Goal: Task Accomplishment & Management: Use online tool/utility

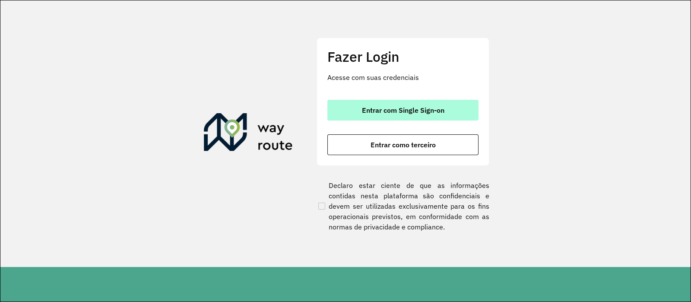
click at [406, 116] on button "Entrar com Single Sign-on" at bounding box center [402, 110] width 151 height 21
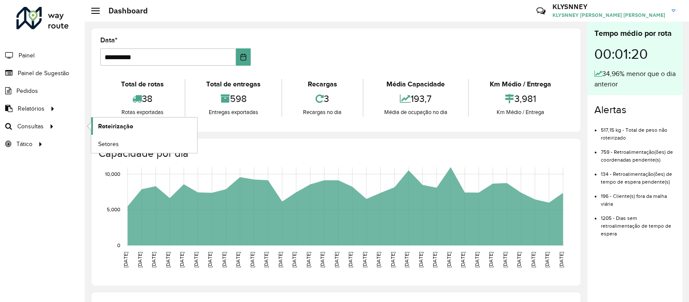
click at [126, 126] on span "Roteirização" at bounding box center [115, 126] width 35 height 9
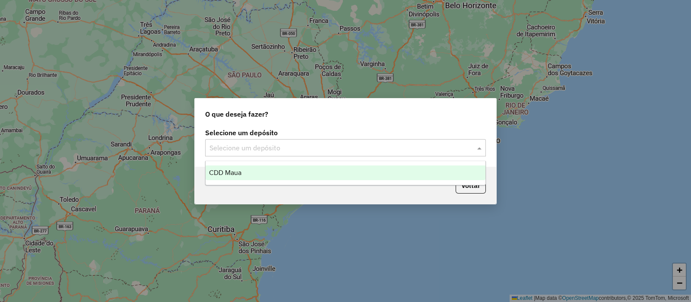
click at [419, 150] on input "text" at bounding box center [337, 148] width 255 height 10
click at [271, 171] on div "CDD Maua" at bounding box center [346, 172] width 280 height 15
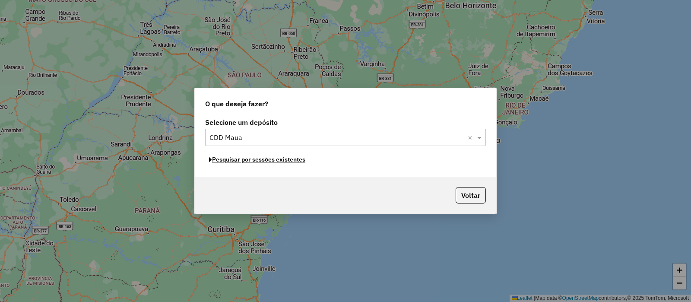
click at [264, 162] on button "Pesquisar por sessões existentes" at bounding box center [257, 159] width 104 height 13
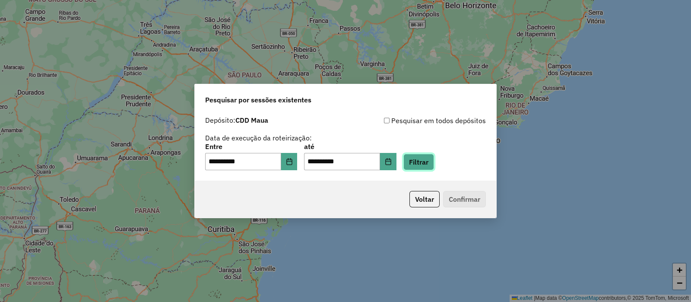
click at [426, 159] on button "Filtrar" at bounding box center [419, 162] width 31 height 16
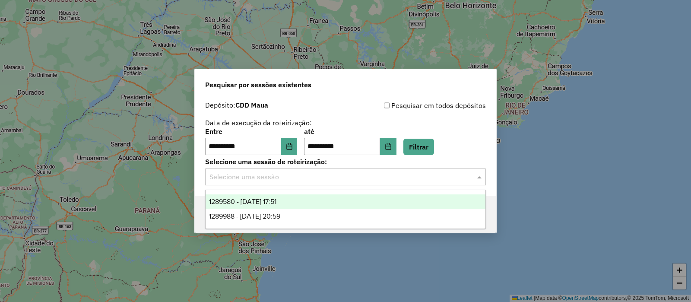
click at [290, 177] on input "text" at bounding box center [337, 177] width 255 height 10
click at [263, 197] on div "1289580 - 07/10/2025 17:51" at bounding box center [346, 201] width 280 height 15
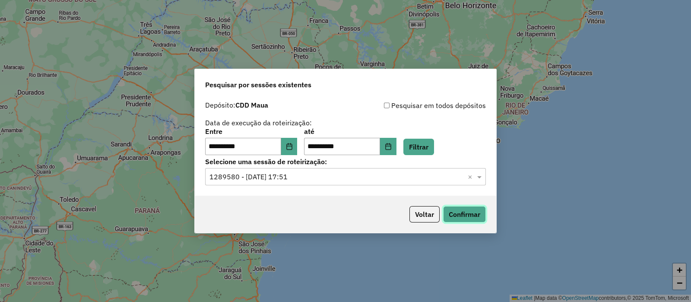
click at [452, 210] on button "Confirmar" at bounding box center [464, 214] width 43 height 16
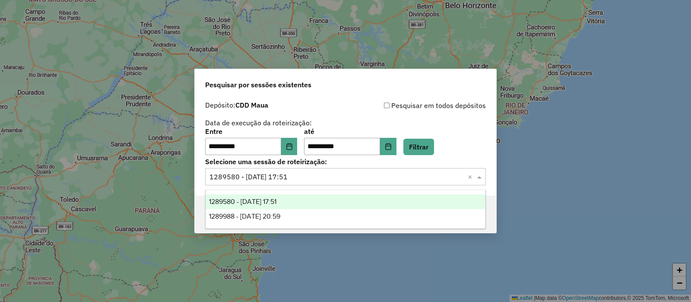
click at [298, 179] on input "text" at bounding box center [337, 177] width 255 height 10
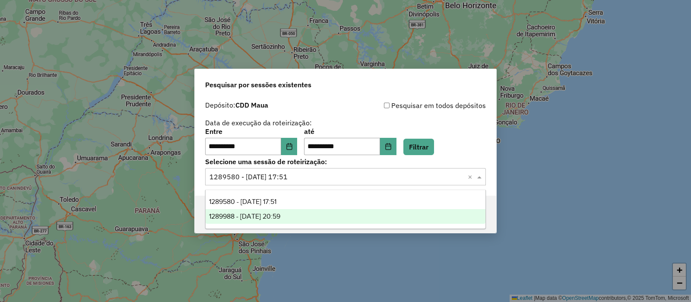
click at [268, 215] on span "1289988 - 07/10/2025 20:59" at bounding box center [244, 216] width 71 height 7
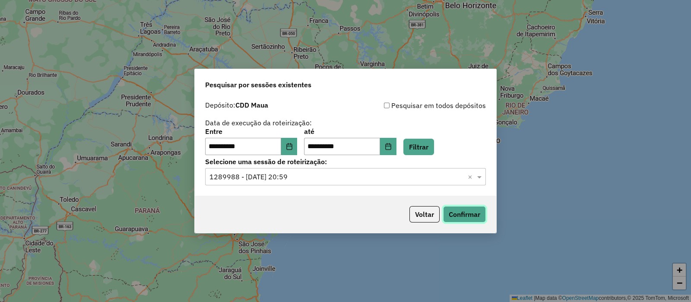
click at [463, 217] on button "Confirmar" at bounding box center [464, 214] width 43 height 16
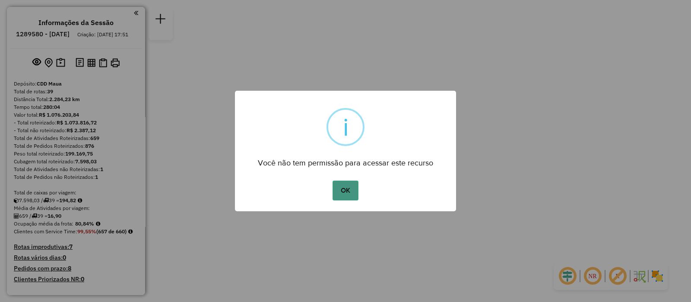
click at [349, 189] on button "OK" at bounding box center [345, 191] width 25 height 20
click at [348, 193] on button "OK" at bounding box center [345, 191] width 25 height 20
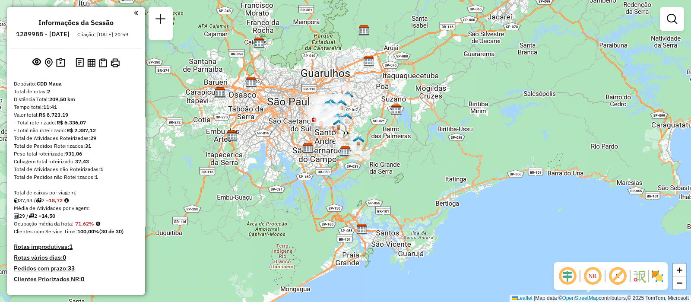
scroll to position [210, 0]
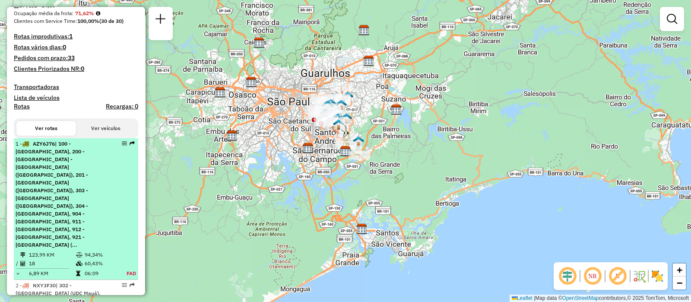
click at [67, 180] on span "| 100 - [GEOGRAPHIC_DATA], 200 - [GEOGRAPHIC_DATA] - [GEOGRAPHIC_DATA] ([GEOGRA…" at bounding box center [52, 194] width 73 height 108
select select "**********"
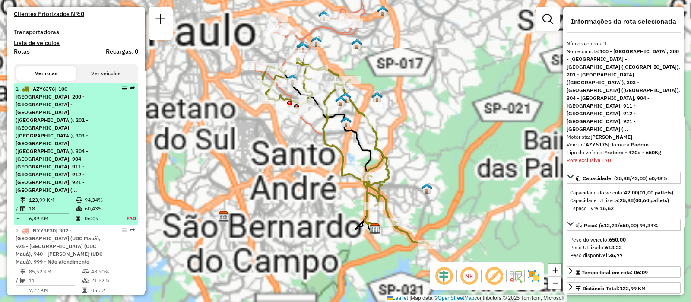
scroll to position [349, 0]
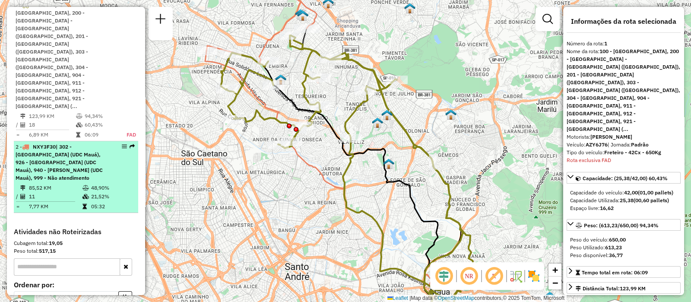
click at [62, 143] on span "| 302 - [GEOGRAPHIC_DATA] (UDC Mauá), 926 - [GEOGRAPHIC_DATA] (UDC Mauá), 940 -…" at bounding box center [59, 162] width 87 height 38
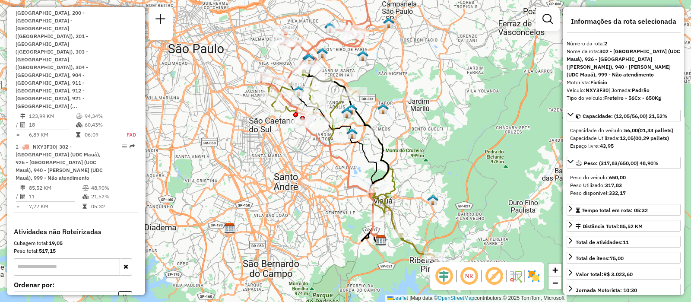
drag, startPoint x: 472, startPoint y: 193, endPoint x: 451, endPoint y: 159, distance: 39.4
click at [451, 159] on div "Janela de atendimento Grade de atendimento Capacidade Transportadoras Veículos …" at bounding box center [345, 151] width 691 height 302
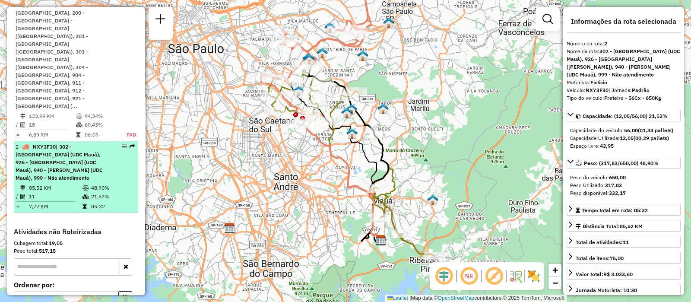
click at [69, 143] on span "| 302 - [GEOGRAPHIC_DATA] (UDC Mauá), 926 - [GEOGRAPHIC_DATA] (UDC Mauá), 940 -…" at bounding box center [59, 162] width 87 height 38
